Goal: Find specific page/section: Find specific page/section

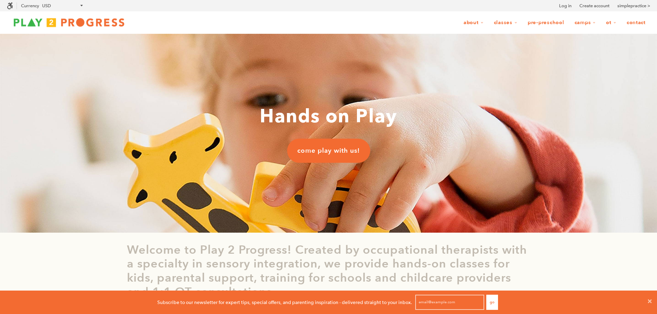
scroll to position [0, 6]
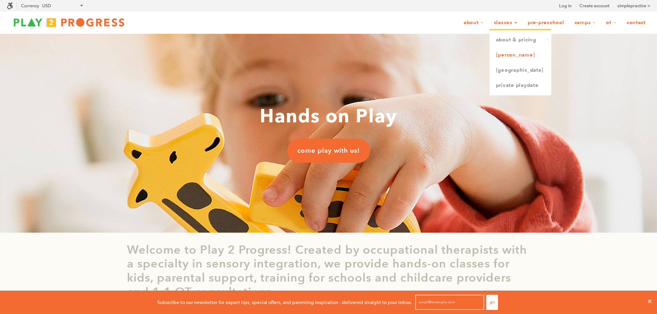
click at [506, 53] on link "[PERSON_NAME]" at bounding box center [520, 55] width 61 height 15
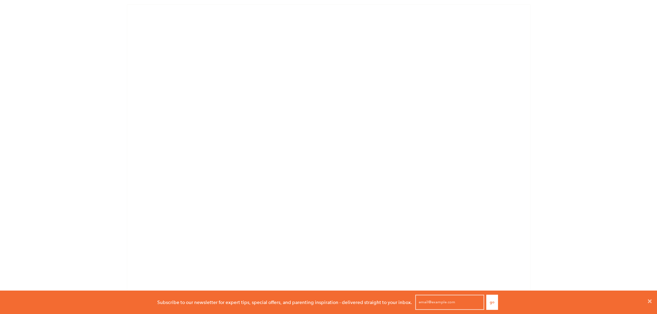
scroll to position [414, 0]
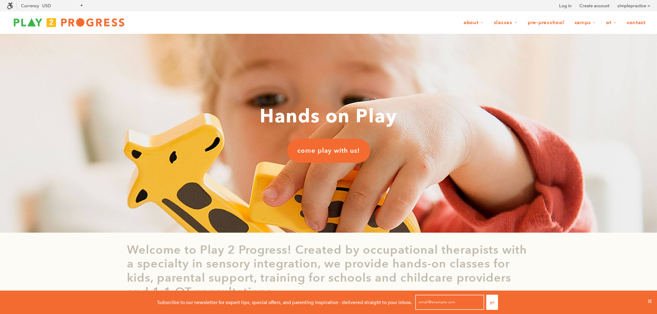
scroll to position [0, 6]
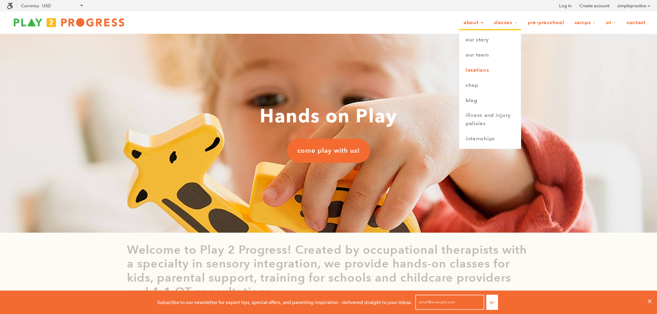
click at [481, 68] on link "Locations" at bounding box center [490, 70] width 61 height 15
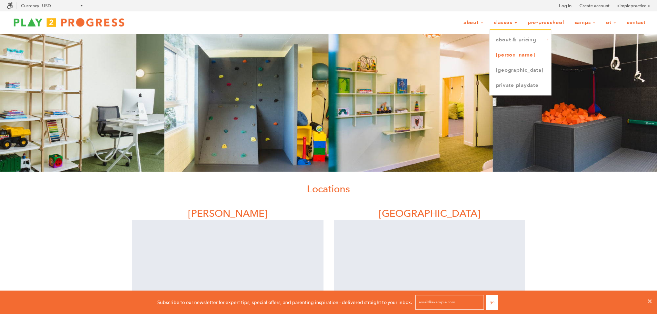
click at [506, 53] on link "[PERSON_NAME]" at bounding box center [520, 55] width 61 height 15
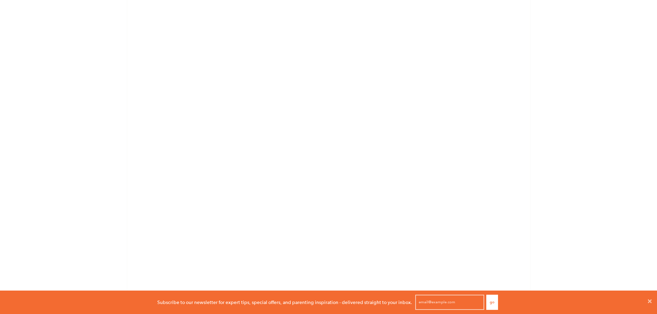
scroll to position [1148, 0]
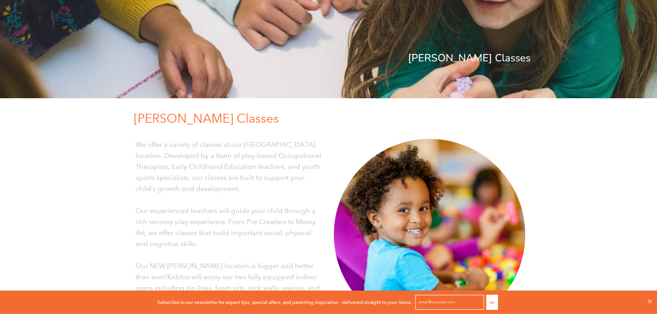
scroll to position [0, 0]
